Goal: Task Accomplishment & Management: Manage account settings

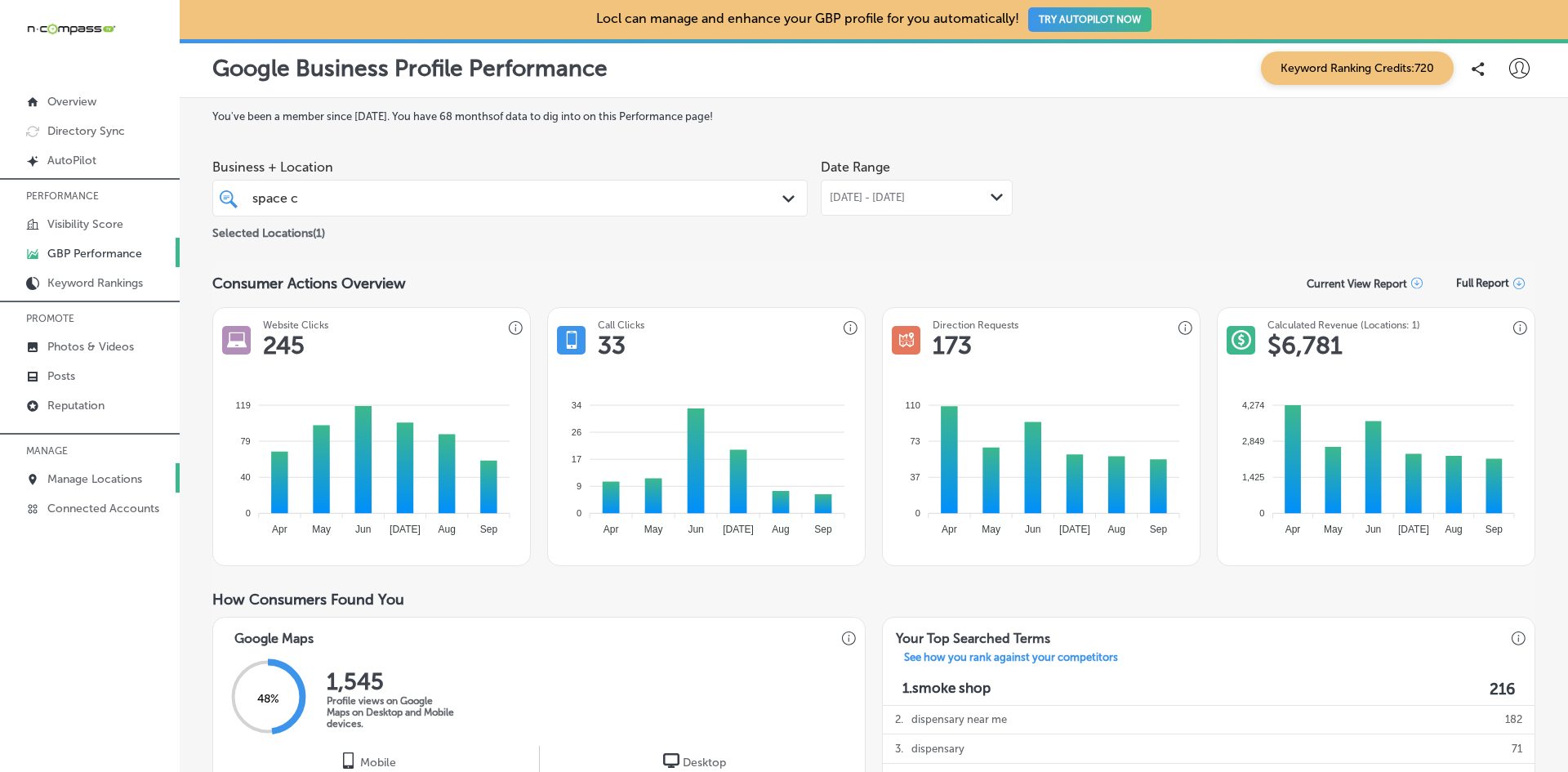
scroll to position [816, 0]
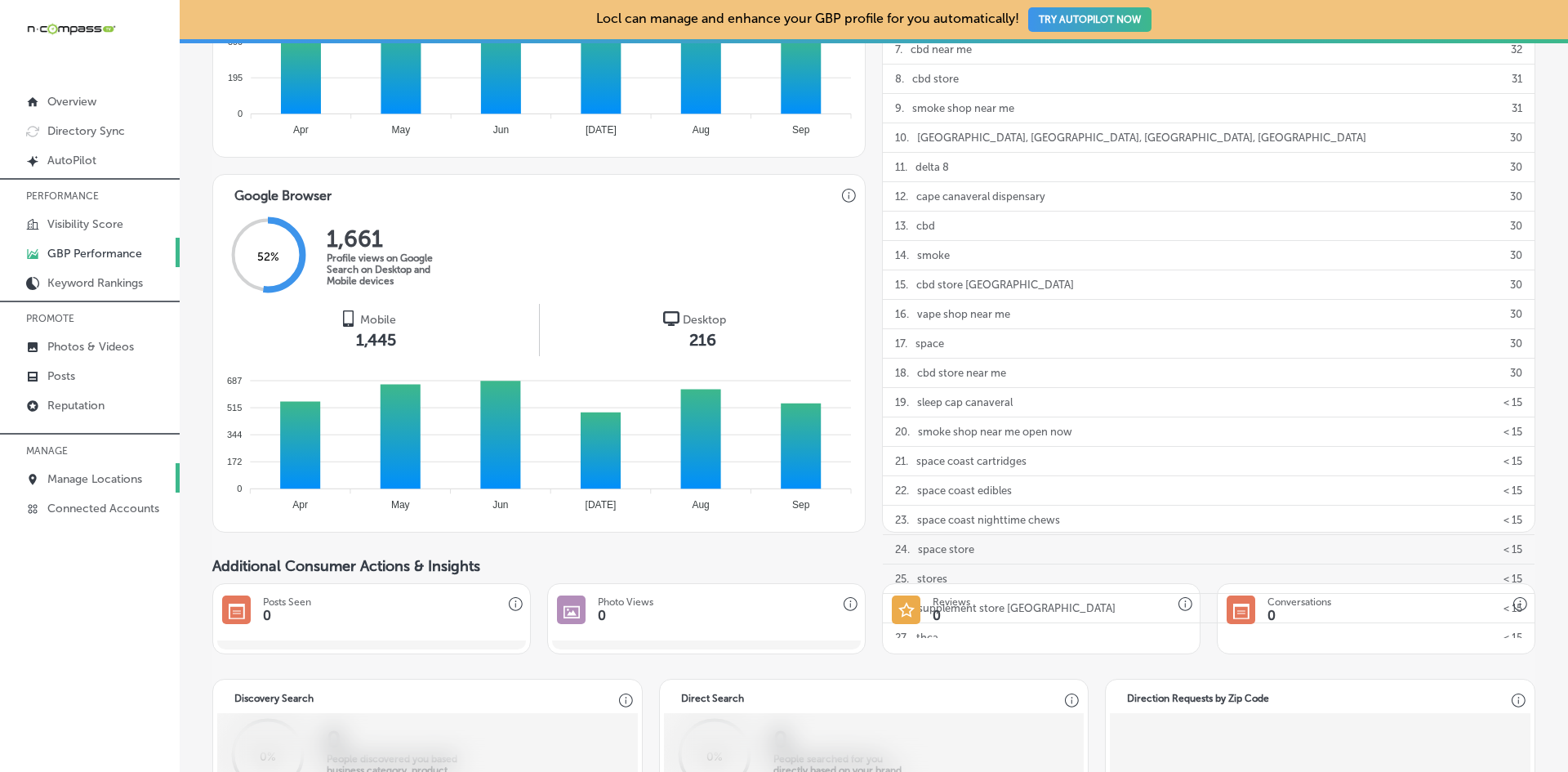
click at [106, 483] on p "Manage Locations" at bounding box center [94, 478] width 94 height 14
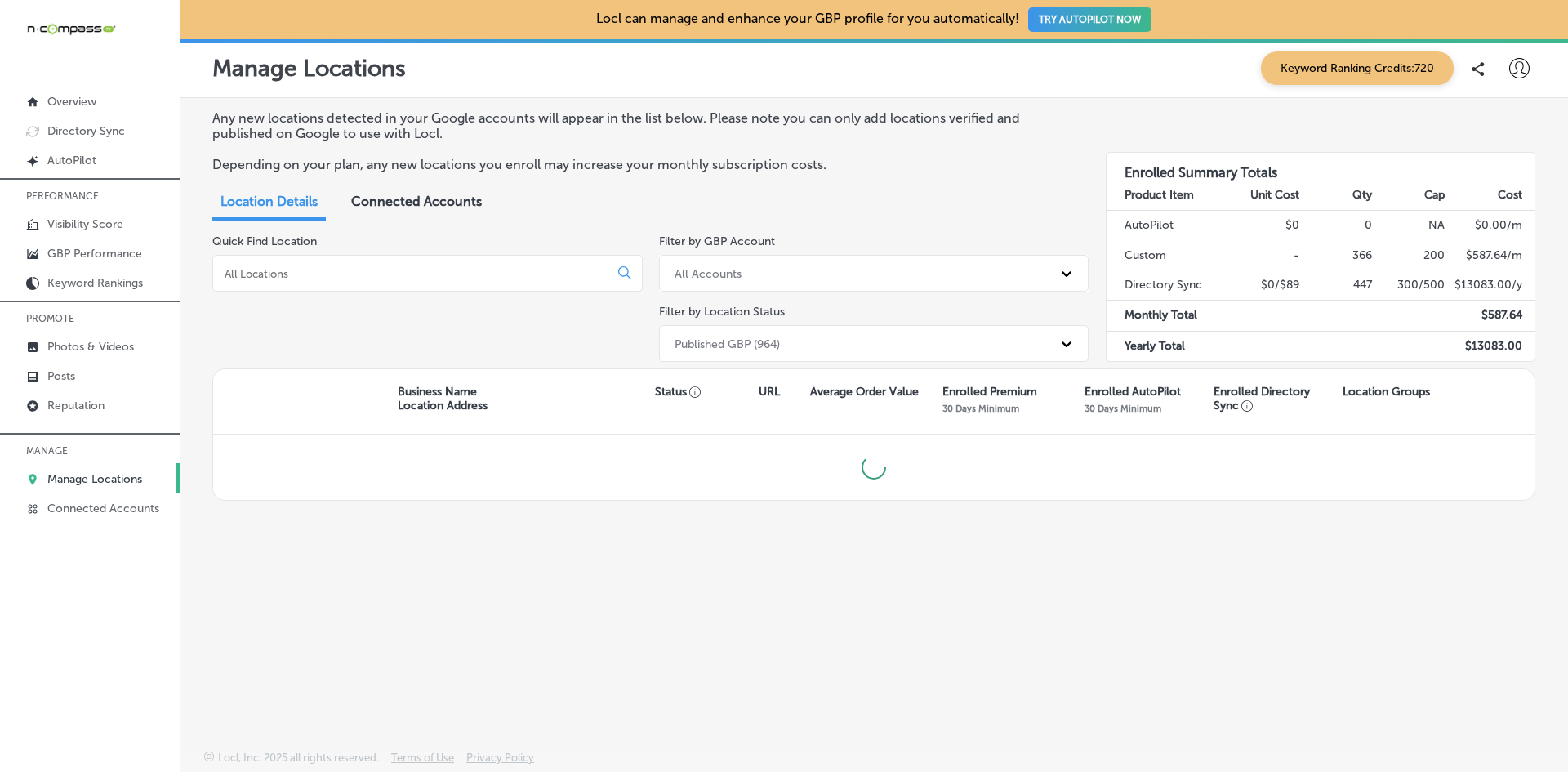
click at [342, 270] on input at bounding box center [413, 274] width 382 height 15
click at [235, 274] on input "k & b" at bounding box center [413, 274] width 382 height 15
click at [241, 272] on input "k& b" at bounding box center [413, 274] width 382 height 15
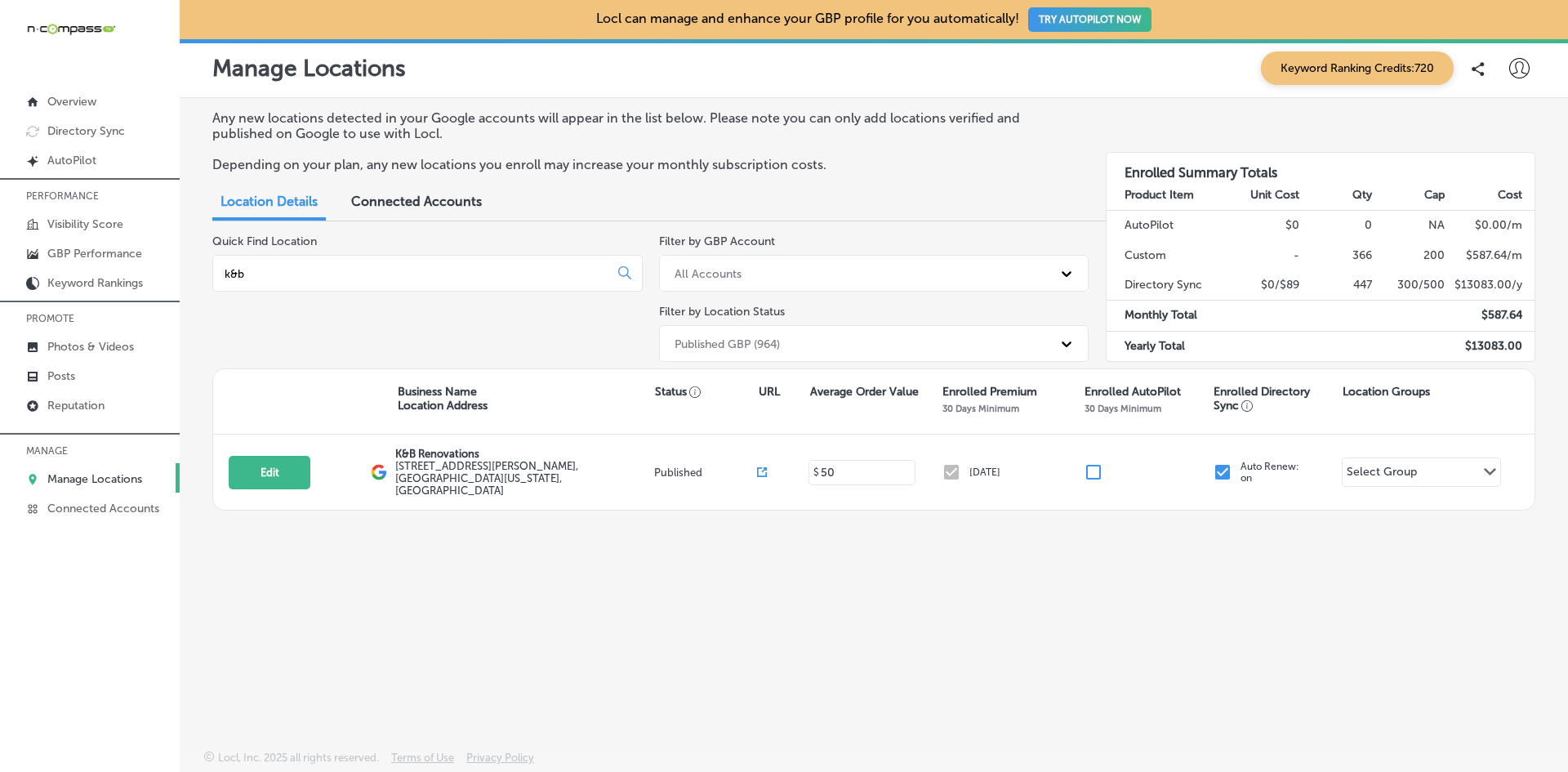
type input "k&b"
click at [1515, 72] on icon at bounding box center [1520, 68] width 21 height 21
click at [1489, 173] on p "My Teams" at bounding box center [1489, 169] width 59 height 20
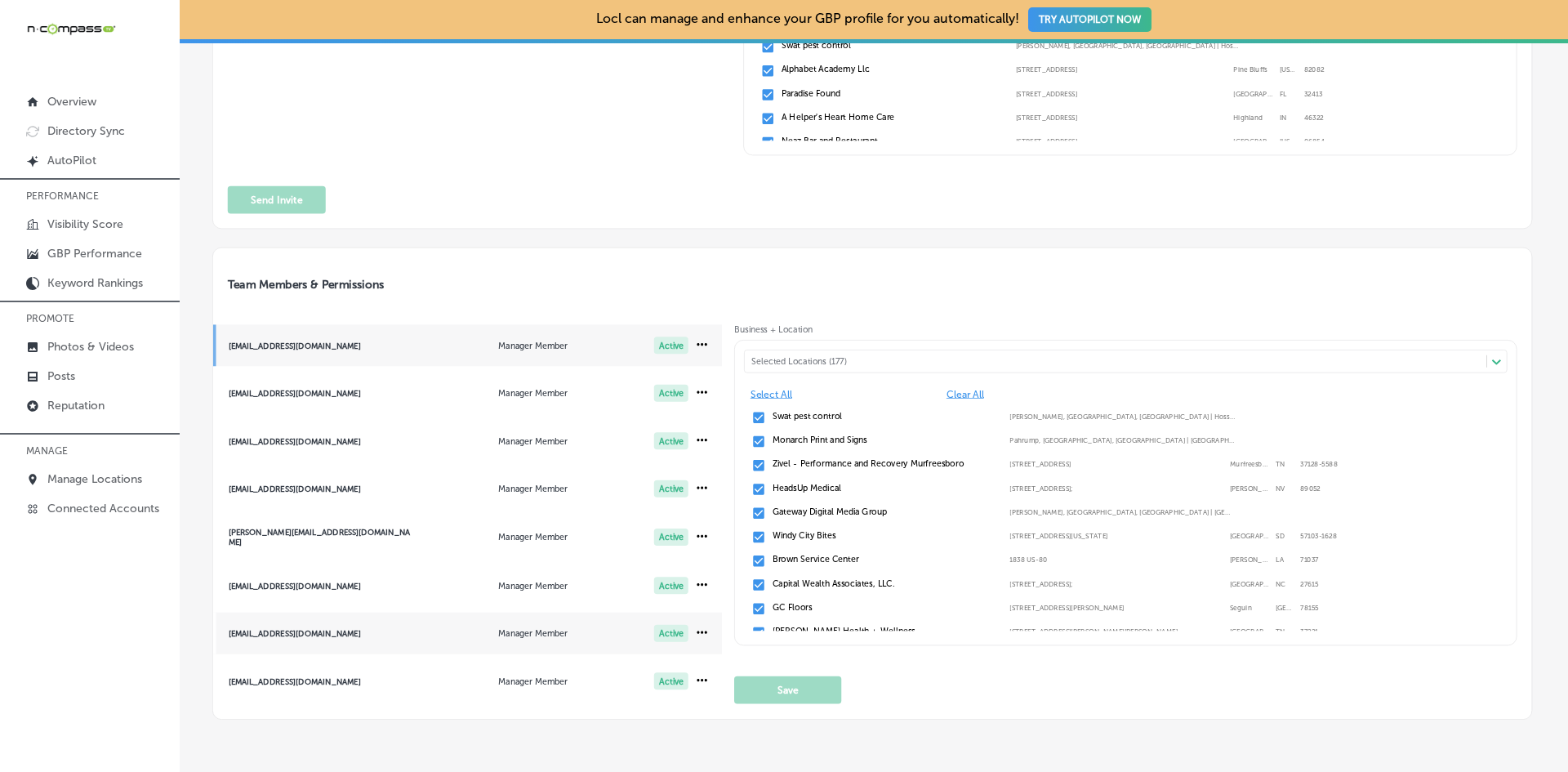
scroll to position [3, 0]
click at [288, 622] on span "harlenej@n-compass.biz Manager Member Active" at bounding box center [468, 630] width 510 height 42
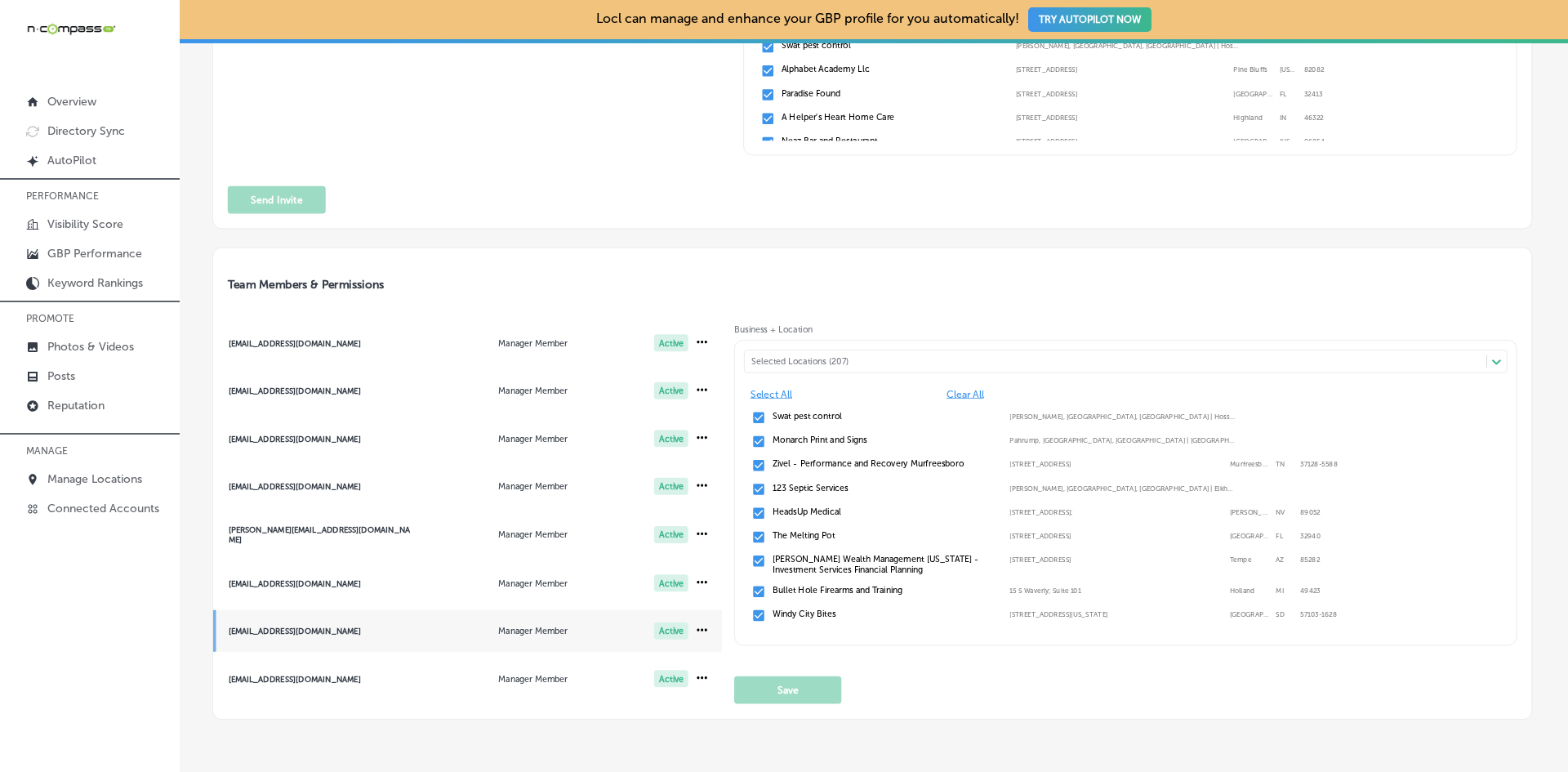
click at [888, 359] on div "Selected Locations (207)" at bounding box center [1122, 361] width 742 height 10
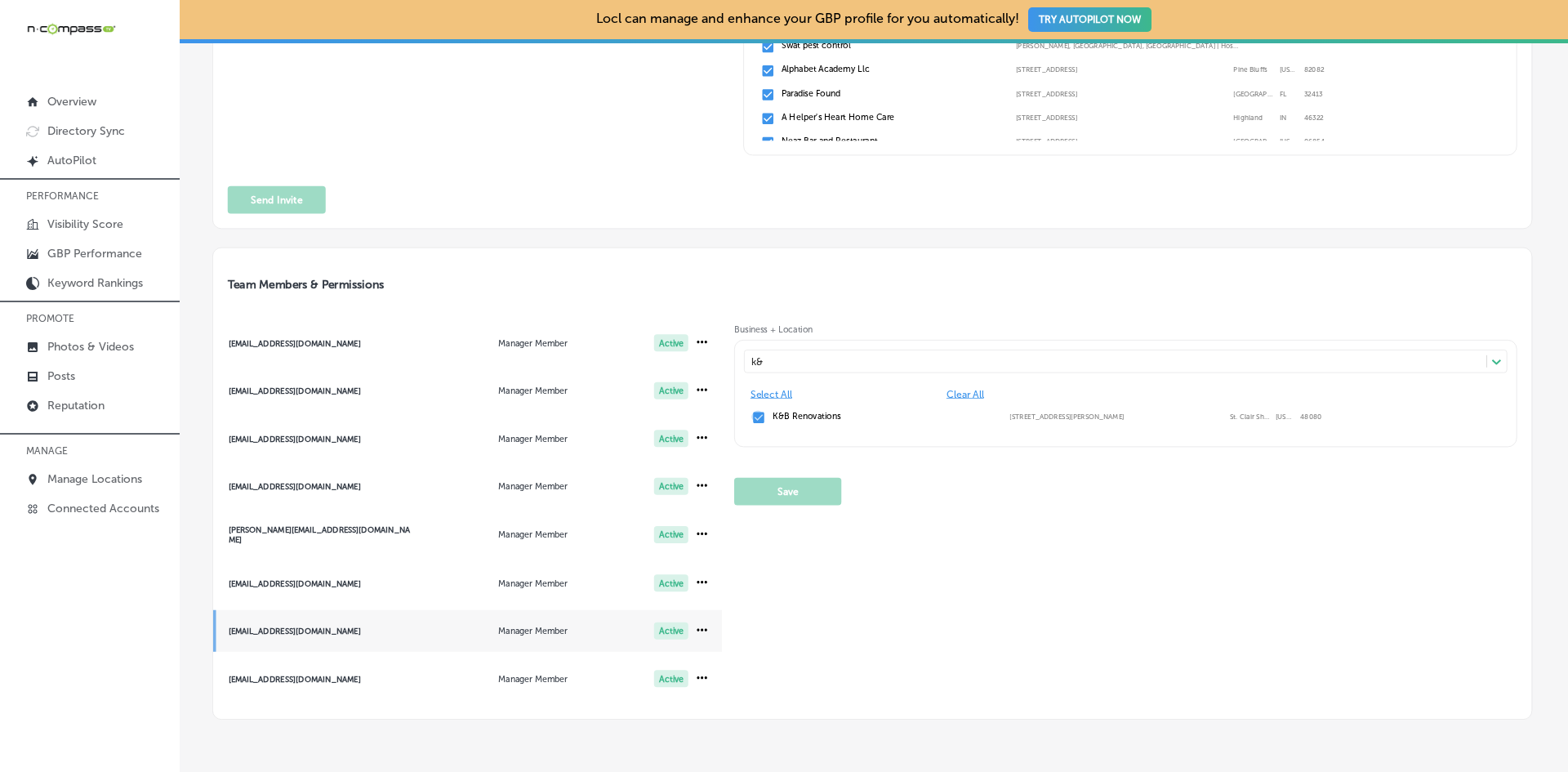
click at [755, 422] on input "checkbox" at bounding box center [759, 417] width 15 height 15
click at [754, 417] on input "checkbox" at bounding box center [759, 417] width 15 height 15
type input "k&"
click at [806, 490] on button "Save" at bounding box center [787, 491] width 107 height 27
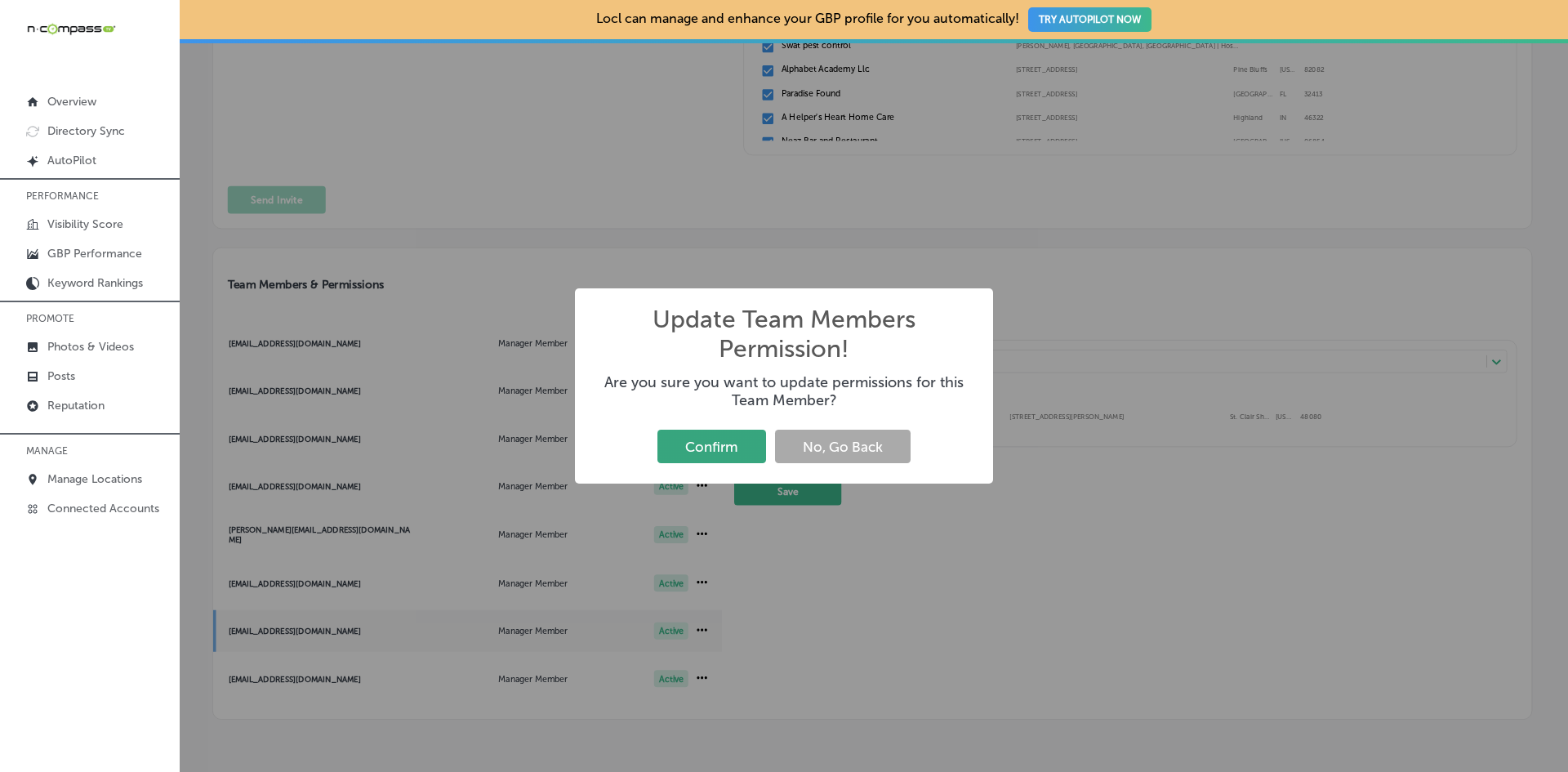
click at [727, 447] on button "Confirm" at bounding box center [711, 445] width 109 height 33
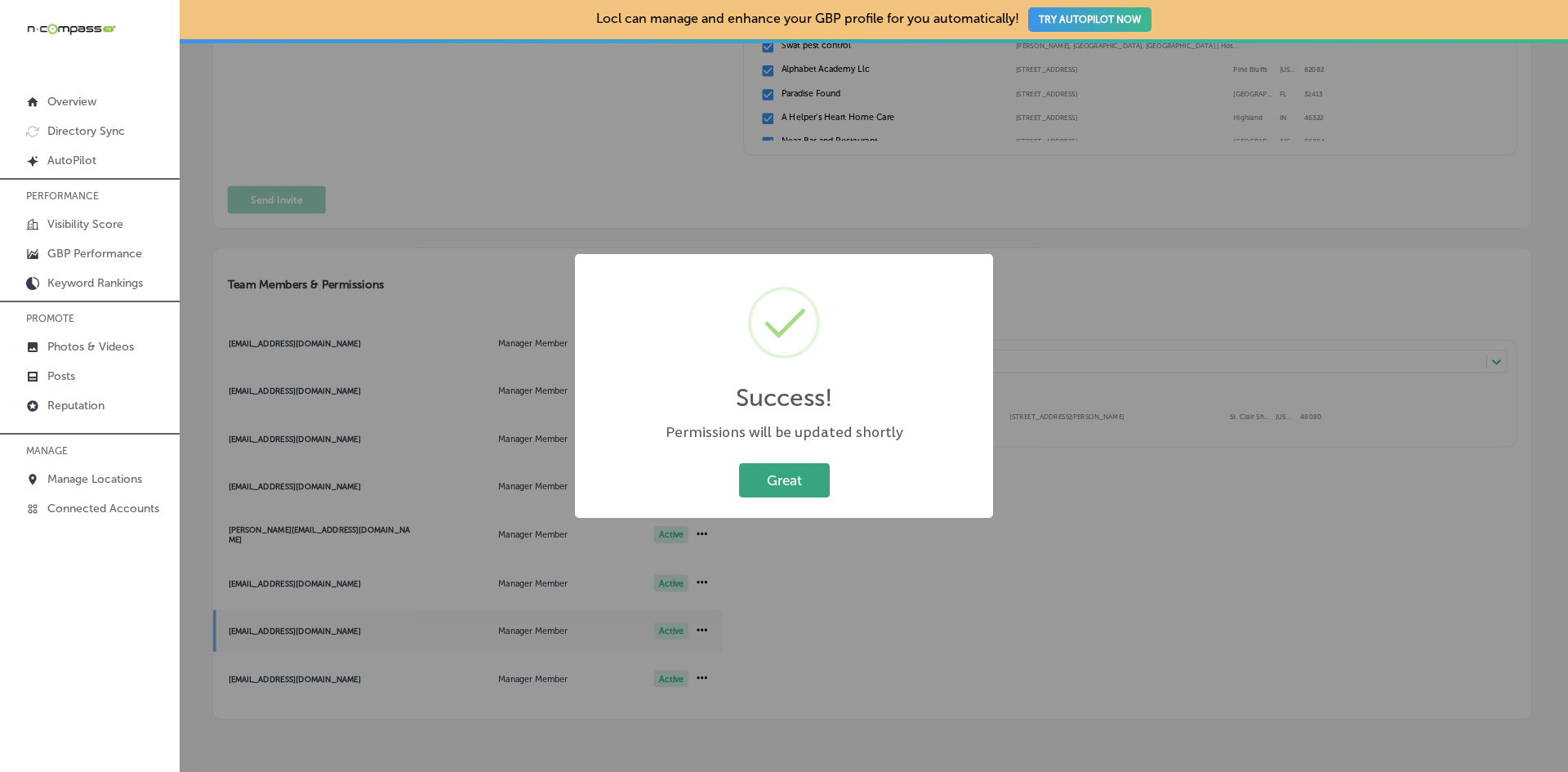
click at [786, 479] on button "Great" at bounding box center [784, 479] width 91 height 33
